Goal: Check status: Check status

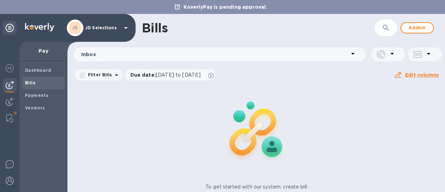
click at [142, 115] on div "To get started with our system, create bill Add new bill" at bounding box center [256, 146] width 383 height 131
click at [56, 97] on span "Payments" at bounding box center [43, 95] width 37 height 7
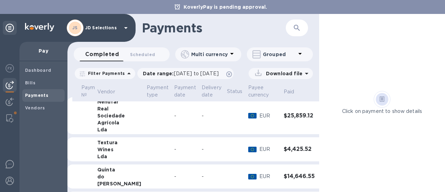
scroll to position [0, 11]
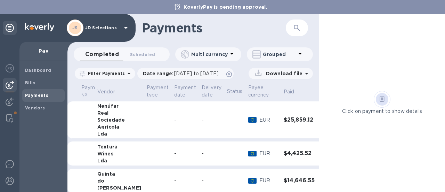
click at [321, 179] on icon "expand row" at bounding box center [325, 180] width 8 height 8
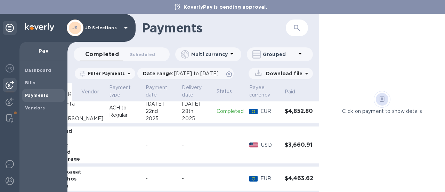
scroll to position [152, 59]
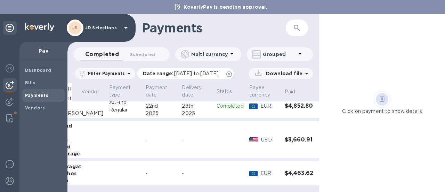
click at [207, 74] on span "[DATE] to [DATE]" at bounding box center [196, 74] width 45 height 6
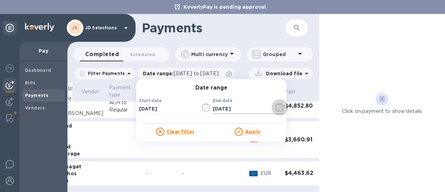
click at [276, 106] on icon "button" at bounding box center [280, 107] width 8 height 8
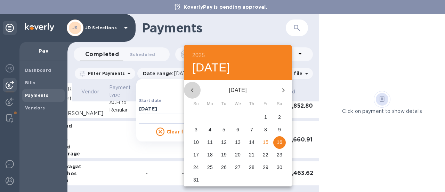
click at [194, 92] on icon "button" at bounding box center [192, 90] width 8 height 8
click at [255, 165] on span "31" at bounding box center [251, 166] width 13 height 7
type input "[DATE]"
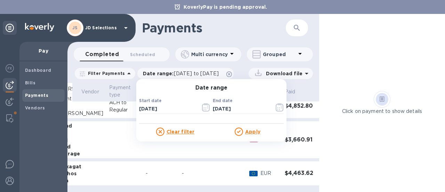
click at [252, 133] on u "Apply" at bounding box center [252, 132] width 15 height 6
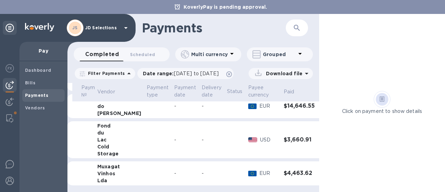
scroll to position [79, 0]
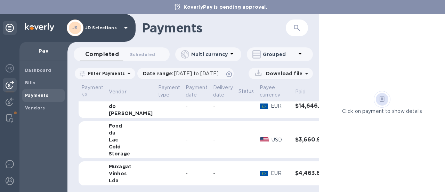
click at [329, 150] on td at bounding box center [337, 139] width 16 height 37
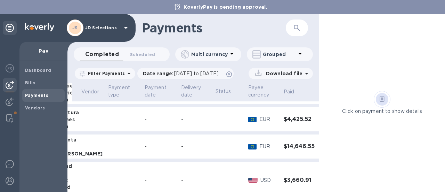
scroll to position [0, 59]
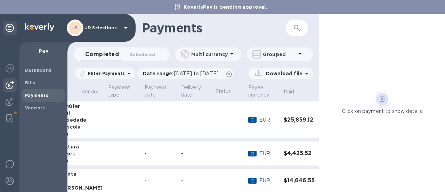
click at [321, 121] on icon "expand row" at bounding box center [325, 119] width 8 height 8
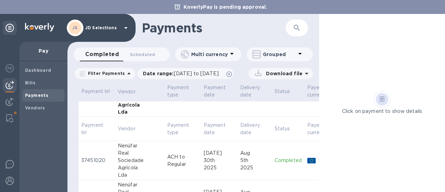
scroll to position [9, 0]
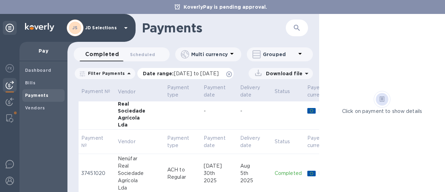
click at [232, 72] on icon at bounding box center [229, 74] width 6 height 6
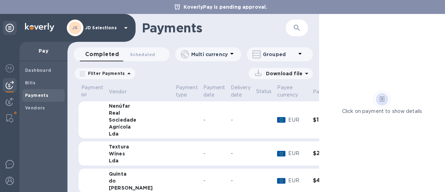
scroll to position [0, 25]
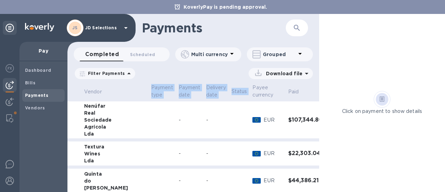
drag, startPoint x: 316, startPoint y: 95, endPoint x: 318, endPoint y: 112, distance: 17.2
click at [318, 112] on div "Payment № Vendor Payment type Payment date Delivery date Status Payee currency …" at bounding box center [193, 137] width 252 height 109
click at [326, 92] on th at bounding box center [334, 92] width 16 height 18
click at [58, 93] on span "Payments" at bounding box center [43, 95] width 37 height 7
click at [116, 74] on p "Filter Payments" at bounding box center [105, 73] width 40 height 6
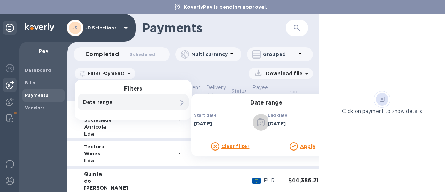
click at [259, 122] on icon "button" at bounding box center [259, 122] width 1 height 1
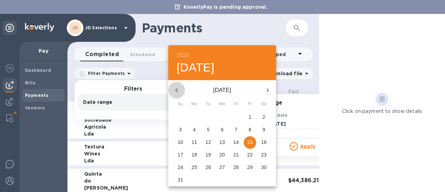
click at [177, 89] on icon "button" at bounding box center [176, 90] width 2 height 4
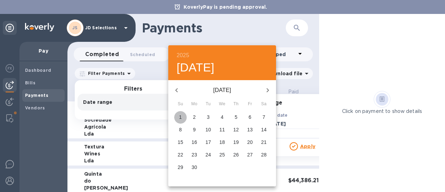
click at [181, 117] on p "1" at bounding box center [180, 116] width 3 height 7
type input "[DATE]"
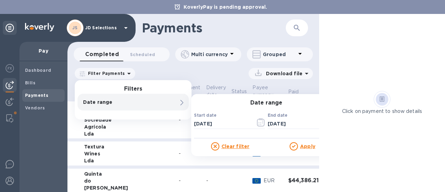
click at [299, 146] on div at bounding box center [295, 146] width 10 height 8
click at [304, 144] on u "Apply" at bounding box center [307, 146] width 15 height 6
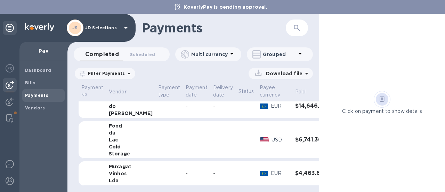
scroll to position [0, 0]
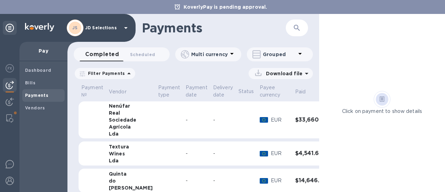
click at [0, 0] on span "[DATE] to [DATE]" at bounding box center [0, 0] width 0 height 0
click at [0, 0] on icon "button" at bounding box center [0, 0] width 0 height 0
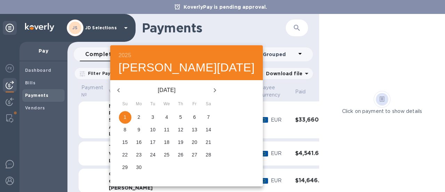
click at [206, 91] on button "button" at bounding box center [214, 90] width 17 height 17
click at [152, 116] on span "1" at bounding box center [153, 116] width 13 height 7
type input "[DATE]"
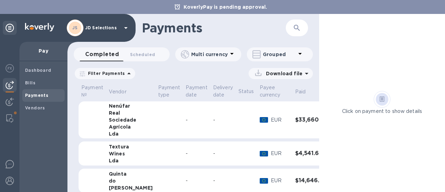
click at [0, 0] on u "Apply" at bounding box center [0, 0] width 0 height 0
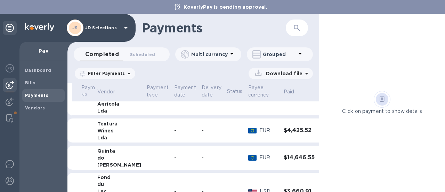
scroll to position [16, 11]
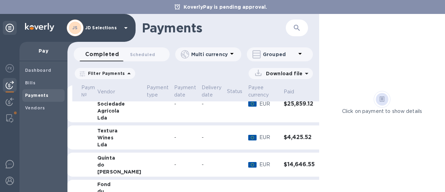
click at [320, 165] on button "expand row" at bounding box center [325, 164] width 10 height 10
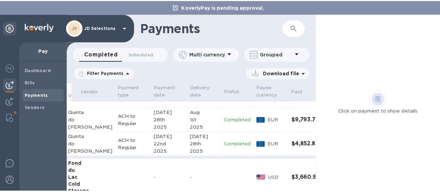
scroll to position [109, 59]
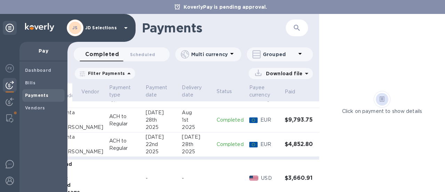
click at [282, 116] on td "$9,793.75" at bounding box center [300, 120] width 36 height 24
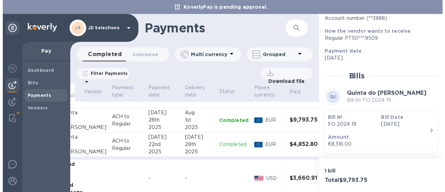
scroll to position [104, 0]
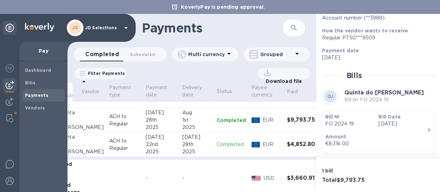
click at [415, 140] on div "€8,316.00" at bounding box center [375, 143] width 101 height 7
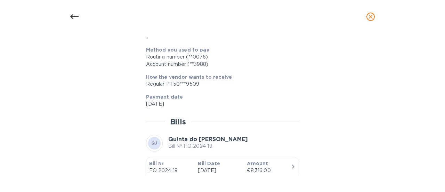
scroll to position [301, 0]
